Goal: Information Seeking & Learning: Check status

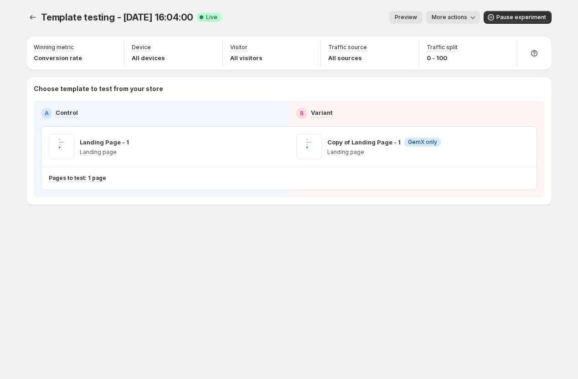
click at [460, 21] on button "More actions" at bounding box center [453, 17] width 54 height 13
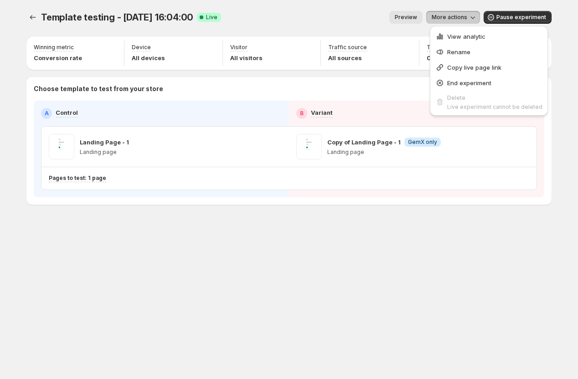
click at [339, 9] on div "Template testing - [DATE] 16:04:00. This page is ready Template testing - [DATE…" at bounding box center [288, 17] width 525 height 35
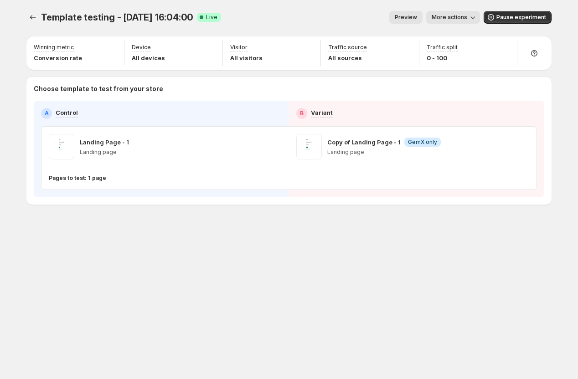
click at [473, 17] on icon "button" at bounding box center [472, 17] width 9 height 9
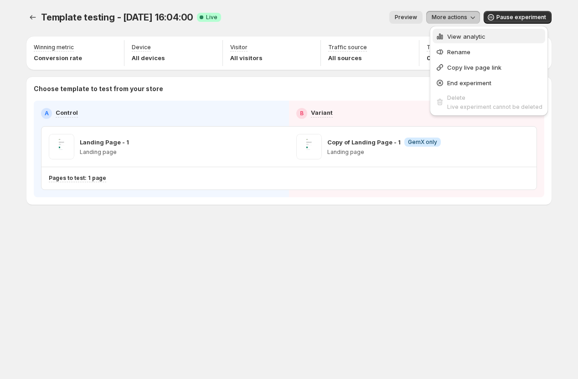
click at [461, 38] on span "View analytic" at bounding box center [466, 36] width 38 height 7
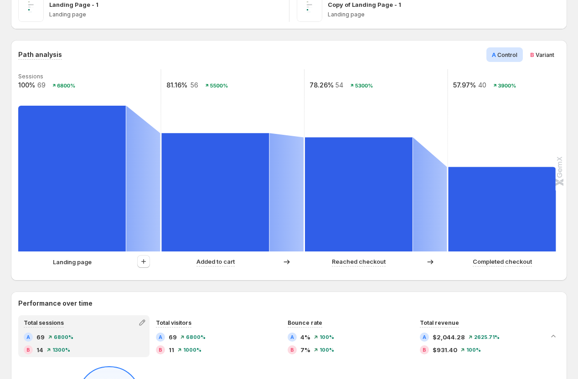
scroll to position [157, 0]
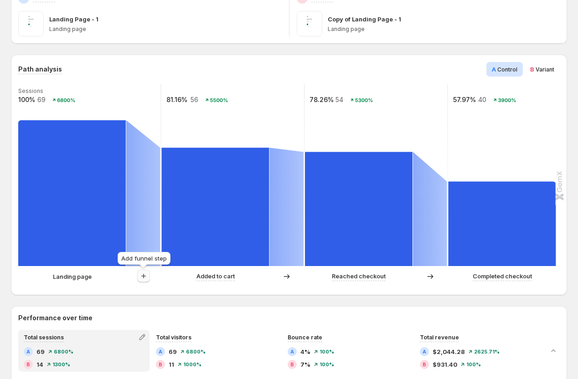
click at [145, 274] on icon "button" at bounding box center [143, 276] width 9 height 9
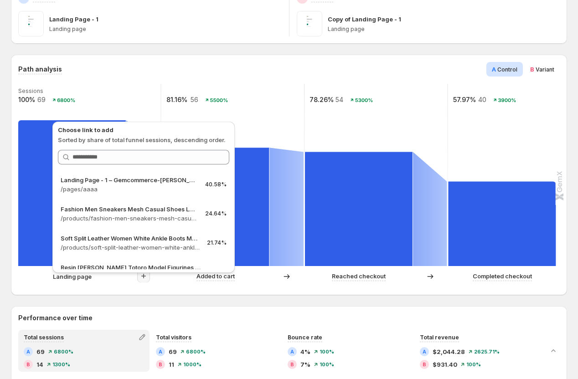
click at [169, 294] on div "Path analysis A Control B Variant Sessions 100% 69 6800% 81.16% 56 5500% 78.26%…" at bounding box center [289, 175] width 556 height 241
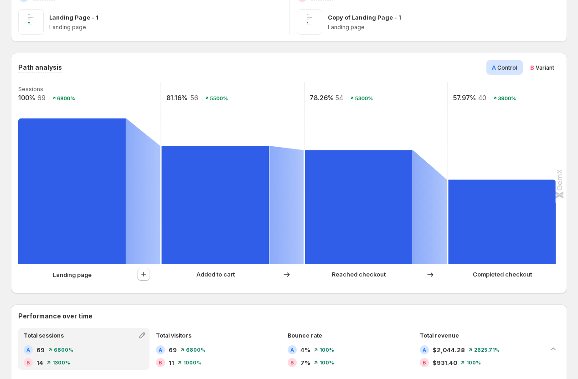
scroll to position [168, 0]
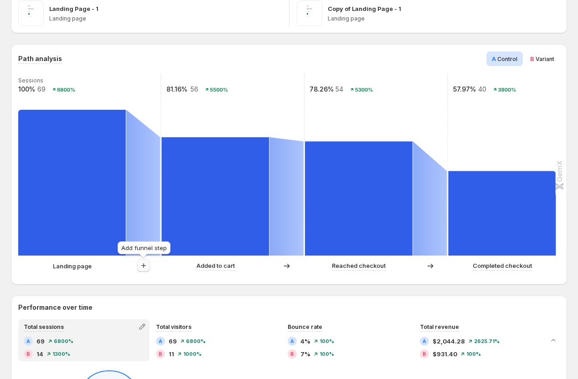
click at [143, 267] on icon "button" at bounding box center [143, 266] width 5 height 5
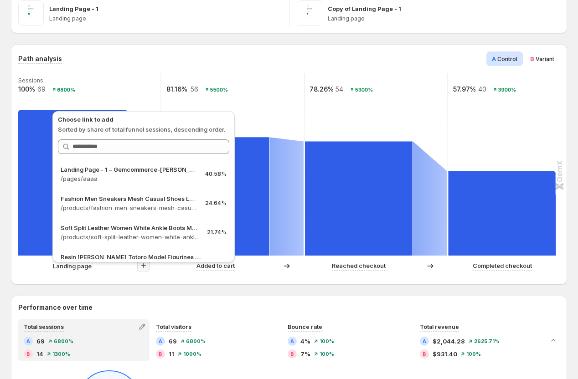
click at [6, 280] on div "Template testing - [DATE] 16:04:00. This page is ready Template testing - [DATE…" at bounding box center [289, 361] width 578 height 1059
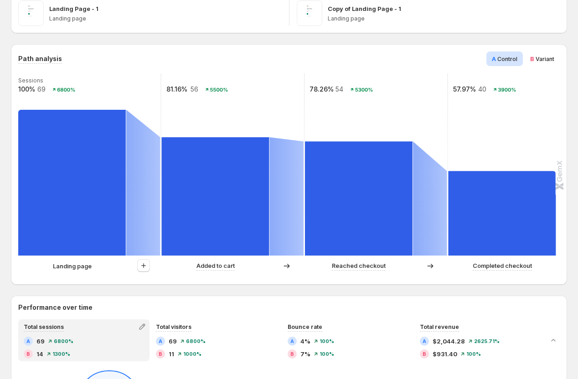
scroll to position [0, 0]
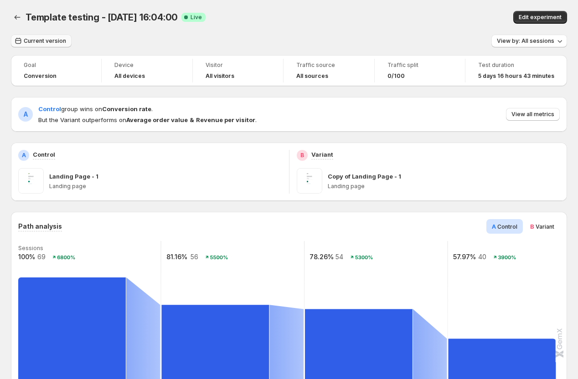
click at [41, 44] on span "Current version" at bounding box center [45, 40] width 42 height 7
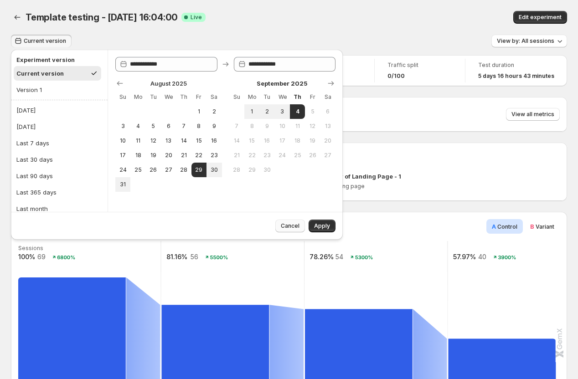
click at [286, 223] on span "Cancel" at bounding box center [290, 226] width 19 height 7
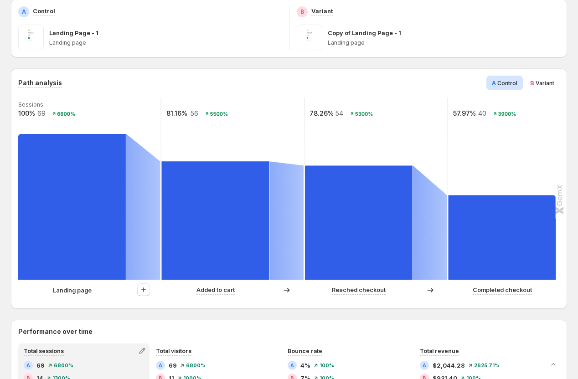
scroll to position [137, 0]
